Goal: Information Seeking & Learning: Learn about a topic

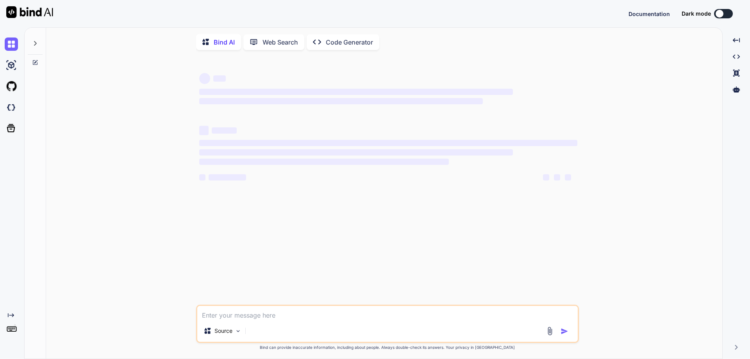
type textarea "x"
click at [225, 317] on textarea at bounding box center [387, 313] width 380 height 14
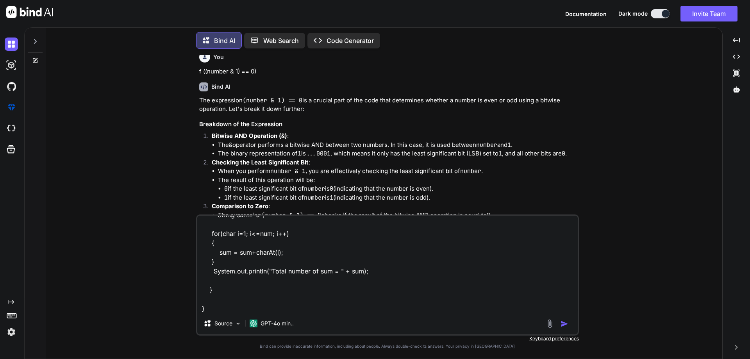
scroll to position [762, 0]
type textarea "public class pattern { public static void main(String[] args) { String num="123…"
click at [430, 106] on p "The expression (number & 1) == 0 is a crucial part of the code that determines …" at bounding box center [388, 104] width 378 height 18
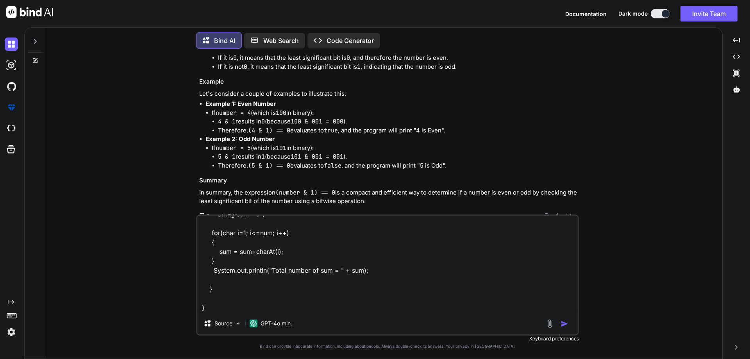
scroll to position [940, 0]
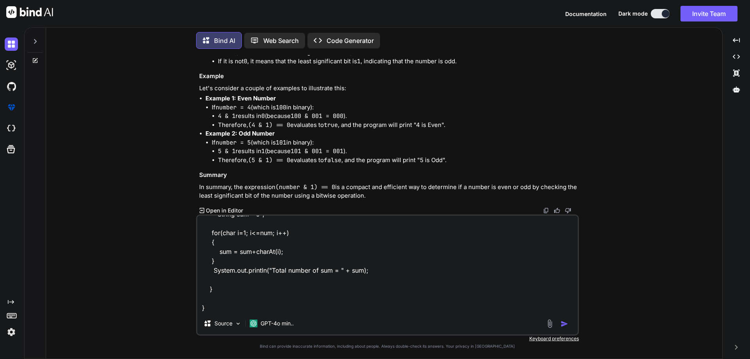
click at [253, 202] on div "Bind AI The expression (number & 1) == 0 is a crucial part of the code that det…" at bounding box center [388, 60] width 378 height 310
click at [335, 214] on div "public class pattern { public static void main(String[] args) { String num="123…" at bounding box center [387, 274] width 383 height 121
click at [430, 243] on textarea "public class pattern { public static void main(String[] args) { String num="123…" at bounding box center [387, 264] width 380 height 97
drag, startPoint x: 457, startPoint y: 250, endPoint x: 524, endPoint y: 260, distance: 67.1
click at [468, 251] on textarea "public class pattern { public static void main(String[] args) { String num="123…" at bounding box center [387, 264] width 380 height 97
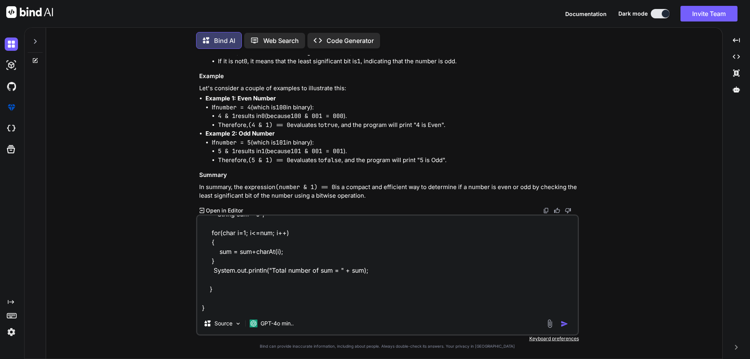
drag, startPoint x: 524, startPoint y: 260, endPoint x: 543, endPoint y: 276, distance: 24.7
click at [539, 272] on textarea "public class pattern { public static void main(String[] args) { String num="123…" at bounding box center [387, 264] width 380 height 97
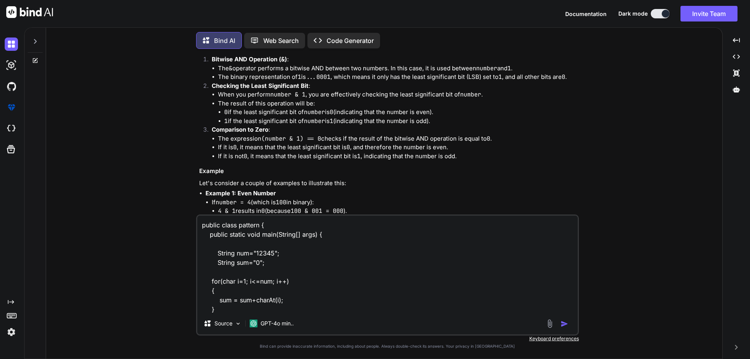
scroll to position [940, 0]
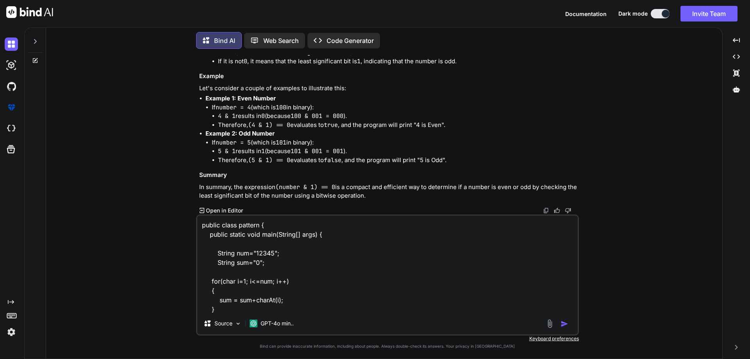
click at [561, 323] on img "button" at bounding box center [564, 324] width 8 height 8
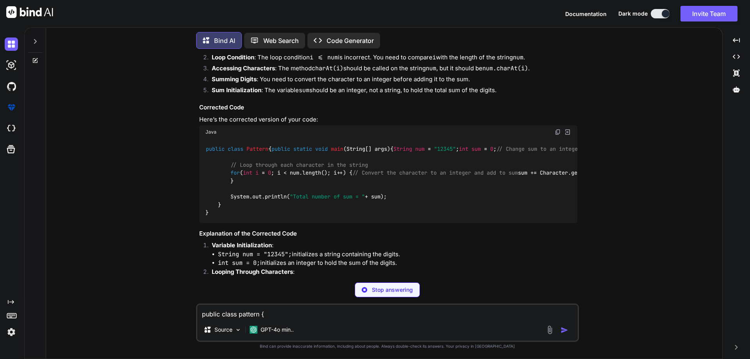
scroll to position [1229, 0]
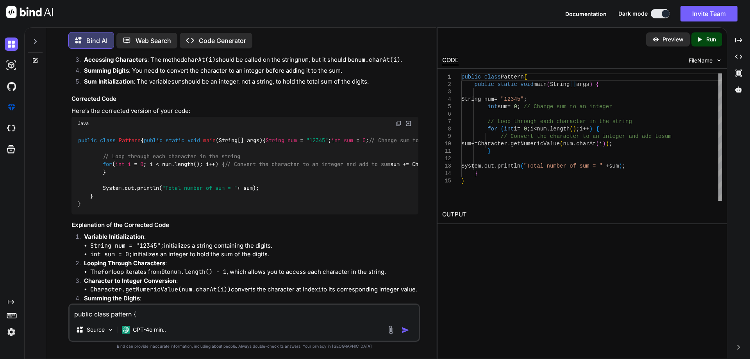
type textarea "x"
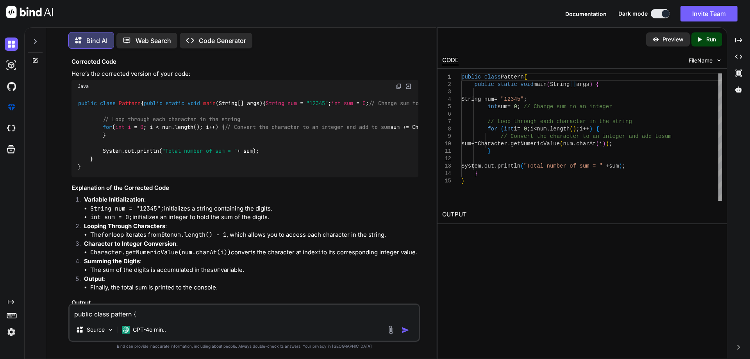
scroll to position [1258, 0]
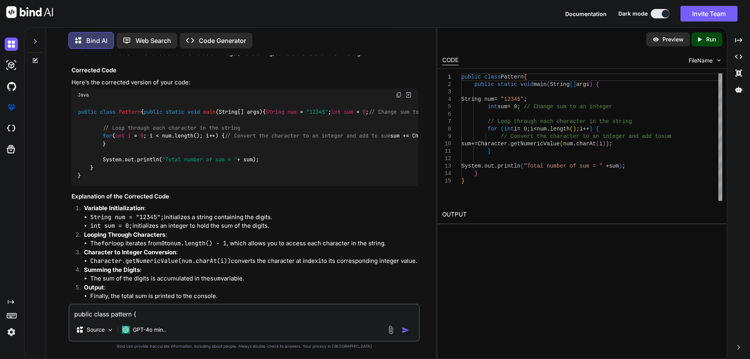
drag, startPoint x: 116, startPoint y: 200, endPoint x: 140, endPoint y: 200, distance: 24.2
click at [140, 180] on code "public class Pattern { public static void main (String[] args) { String num = "…" at bounding box center [309, 144] width 462 height 72
click at [139, 180] on code "public class Pattern { public static void main (String[] args) { String num = "…" at bounding box center [309, 144] width 462 height 72
drag, startPoint x: 139, startPoint y: 200, endPoint x: 273, endPoint y: 203, distance: 134.7
click at [274, 186] on div "public class Pattern { public static void main (String[] args) { String num = "…" at bounding box center [244, 144] width 347 height 84
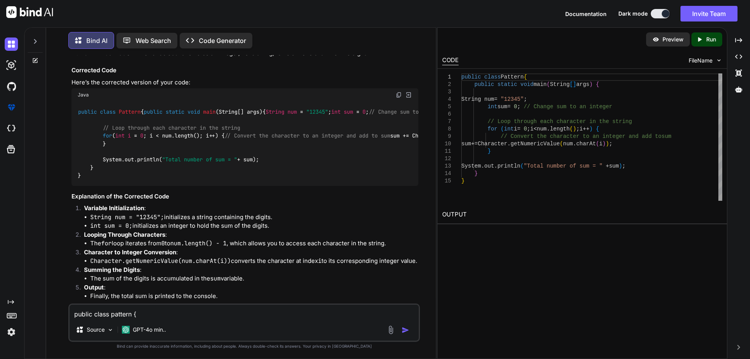
drag, startPoint x: 244, startPoint y: 207, endPoint x: 217, endPoint y: 212, distance: 27.1
click at [241, 186] on div "public class Pattern { public static void main (String[] args) { String num = "…" at bounding box center [244, 144] width 347 height 84
drag, startPoint x: 217, startPoint y: 201, endPoint x: 171, endPoint y: 200, distance: 46.1
click at [171, 180] on code "public class Pattern { public static void main (String[] args) { String num = "…" at bounding box center [309, 144] width 462 height 72
click at [216, 180] on code "public class Pattern { public static void main (String[] args) { String num = "…" at bounding box center [309, 144] width 462 height 72
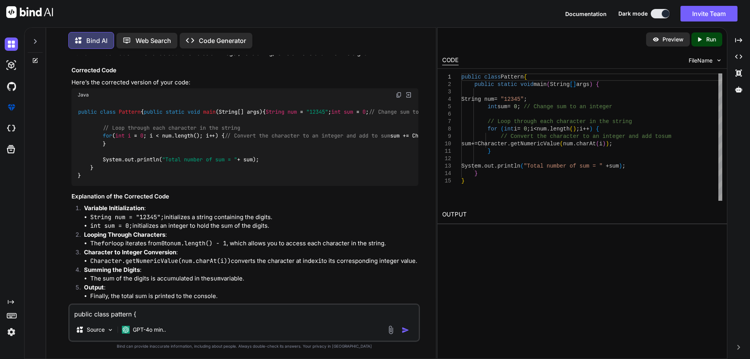
click at [226, 180] on code "public class Pattern { public static void main (String[] args) { String num = "…" at bounding box center [309, 144] width 462 height 72
click at [216, 186] on div "public class Pattern { public static void main (String[] args) { String num = "…" at bounding box center [244, 144] width 347 height 84
click at [215, 180] on code "public class Pattern { public static void main (String[] args) { String num = "…" at bounding box center [309, 144] width 462 height 72
drag, startPoint x: 112, startPoint y: 200, endPoint x: 270, endPoint y: 200, distance: 158.1
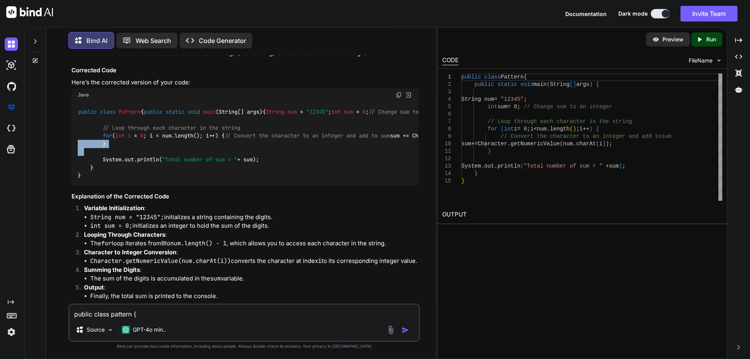
click at [270, 186] on div "public class Pattern { public static void main (String[] args) { String num = "…" at bounding box center [244, 144] width 347 height 84
drag, startPoint x: 77, startPoint y: 127, endPoint x: 93, endPoint y: 241, distance: 115.5
click at [93, 186] on div "public class Pattern { public static void main (String[] args) { String num = "…" at bounding box center [244, 144] width 347 height 84
copy code "public class Pattern { public static void main (String[] args) { String num = "…"
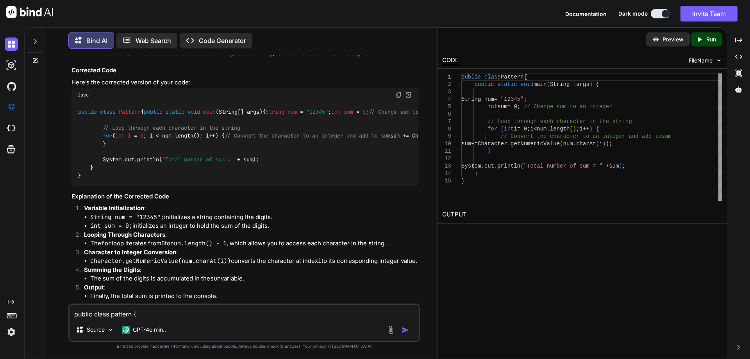
click at [214, 186] on div "public class Pattern { public static void main (String[] args) { String num = "…" at bounding box center [244, 144] width 347 height 84
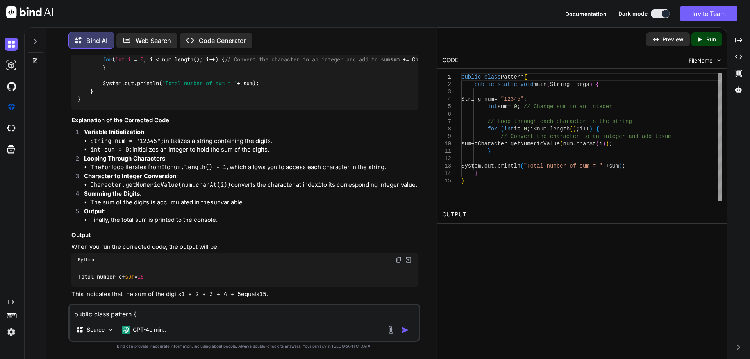
scroll to position [1219, 0]
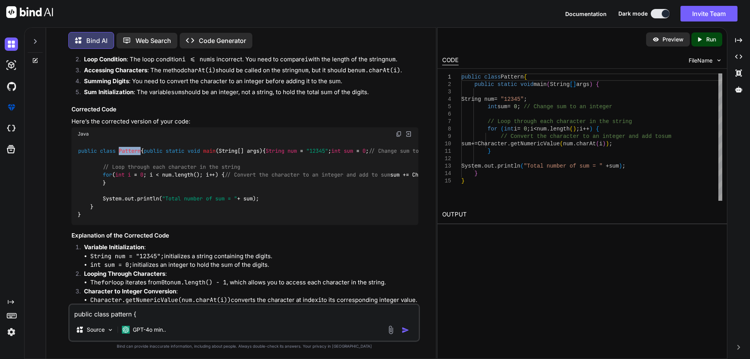
drag, startPoint x: 119, startPoint y: 163, endPoint x: 143, endPoint y: 166, distance: 23.7
click at [143, 166] on code "public class Pattern { public static void main (String[] args) { String num = "…" at bounding box center [309, 183] width 462 height 72
click at [192, 192] on div "public class Pattern { public static void main (String[] args) { String num = "…" at bounding box center [244, 183] width 347 height 84
